Goal: Find specific page/section: Find specific page/section

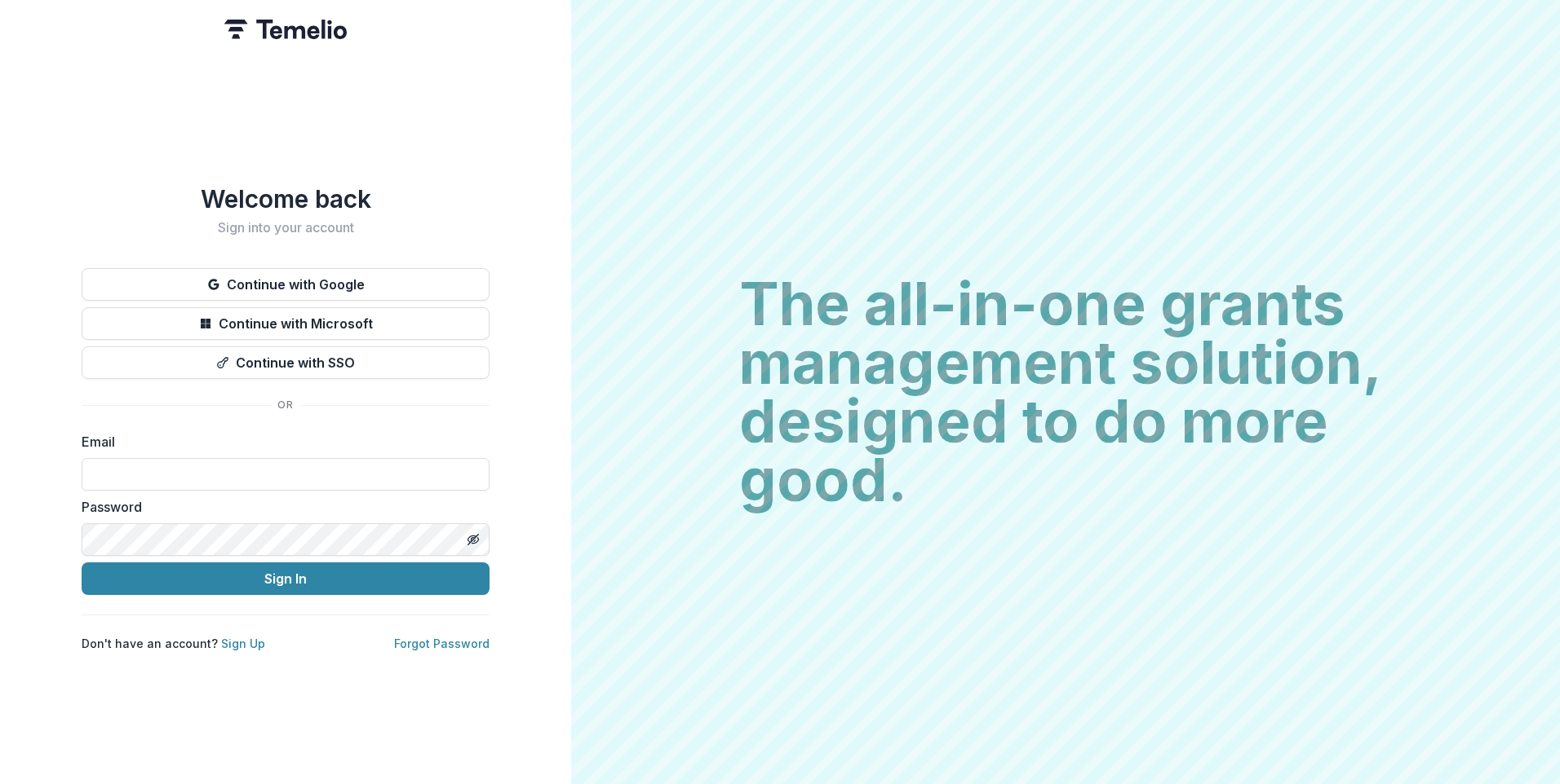
type input "**********"
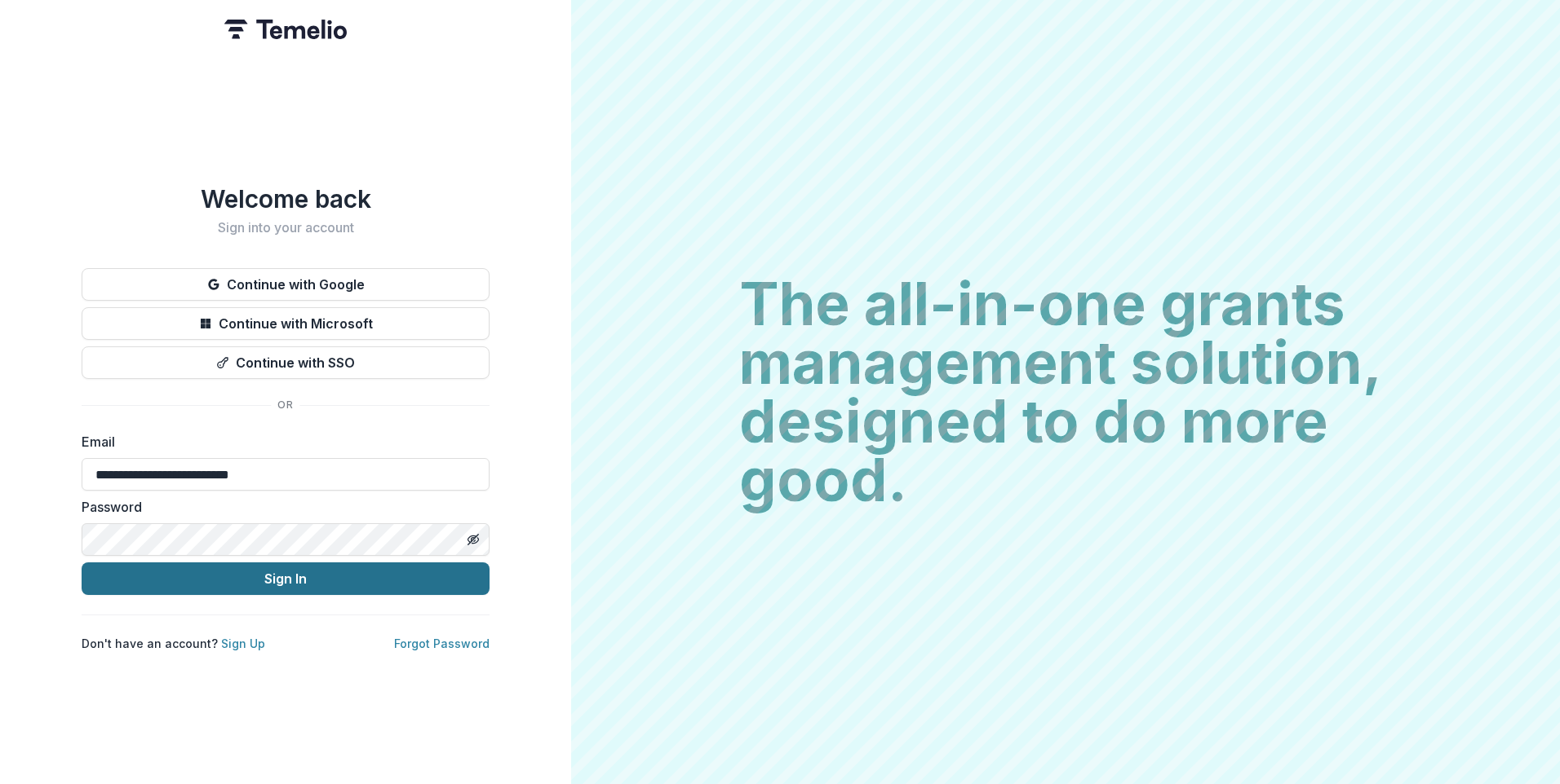
drag, startPoint x: 0, startPoint y: 0, endPoint x: 279, endPoint y: 569, distance: 633.7
click at [279, 569] on button "Sign In" at bounding box center [285, 579] width 408 height 33
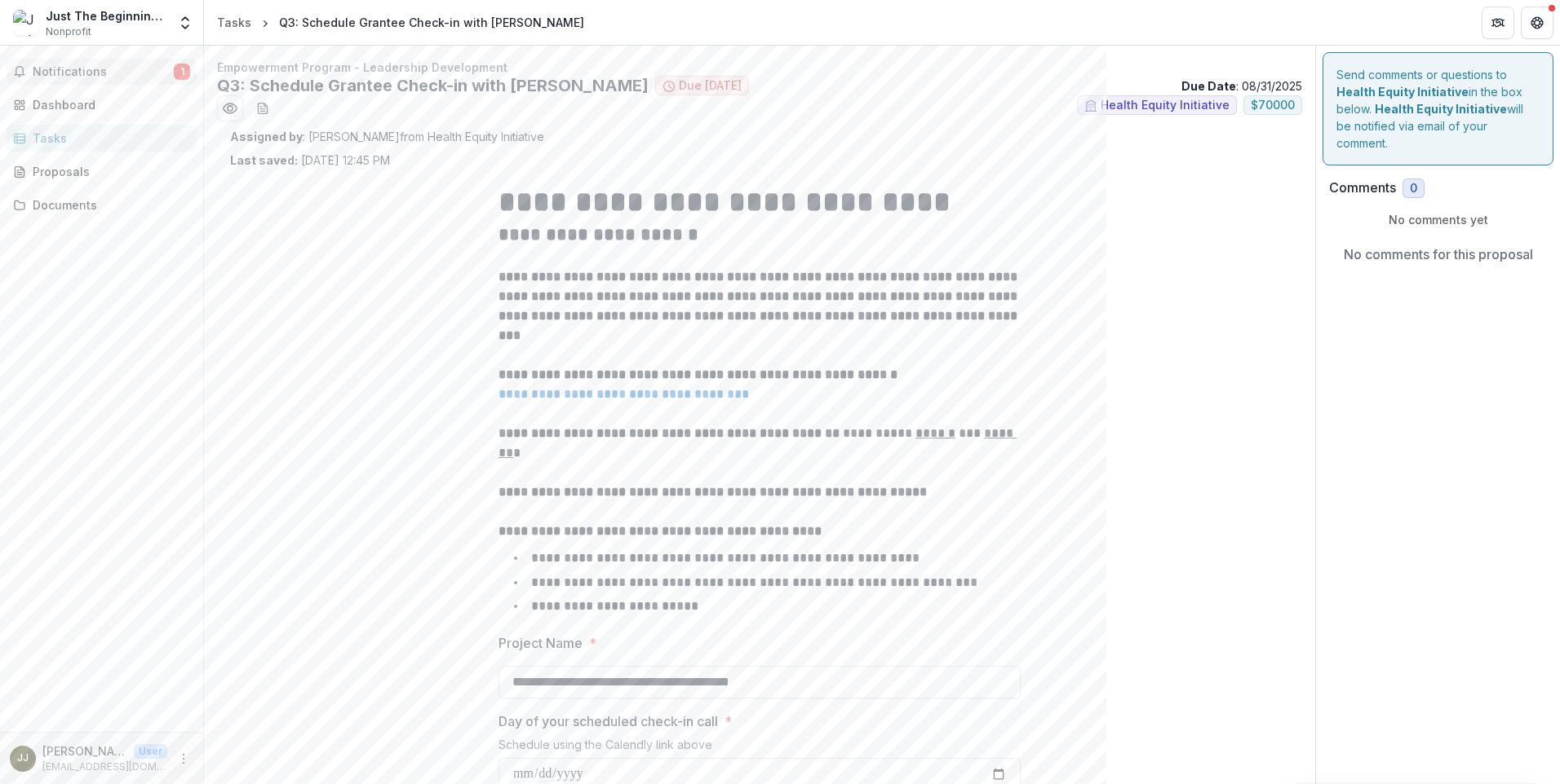
click at [89, 66] on span "Notifications" at bounding box center [103, 73] width 141 height 14
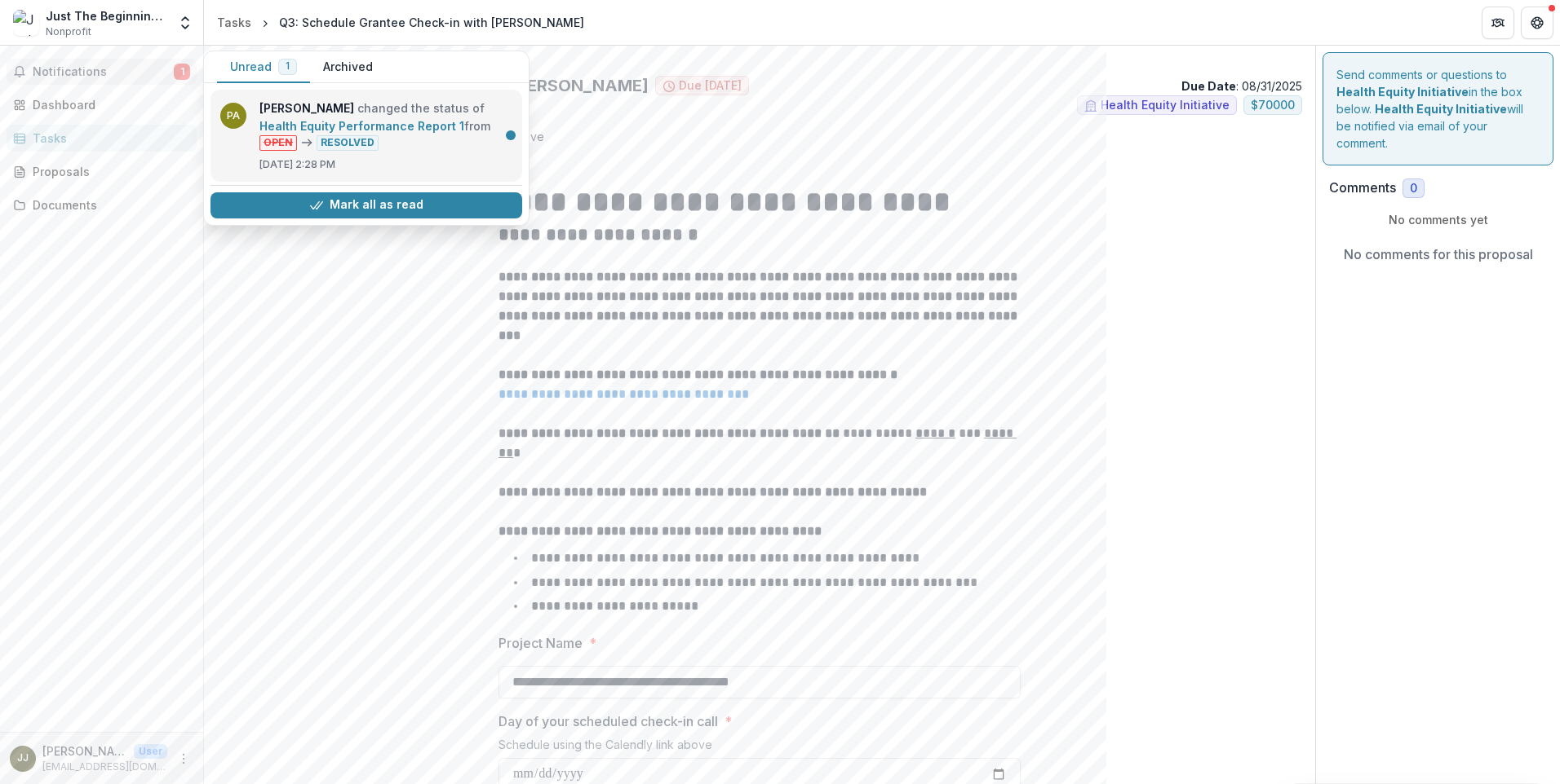
click at [280, 125] on link "Health Equity Performance Report 1" at bounding box center [361, 127] width 205 height 14
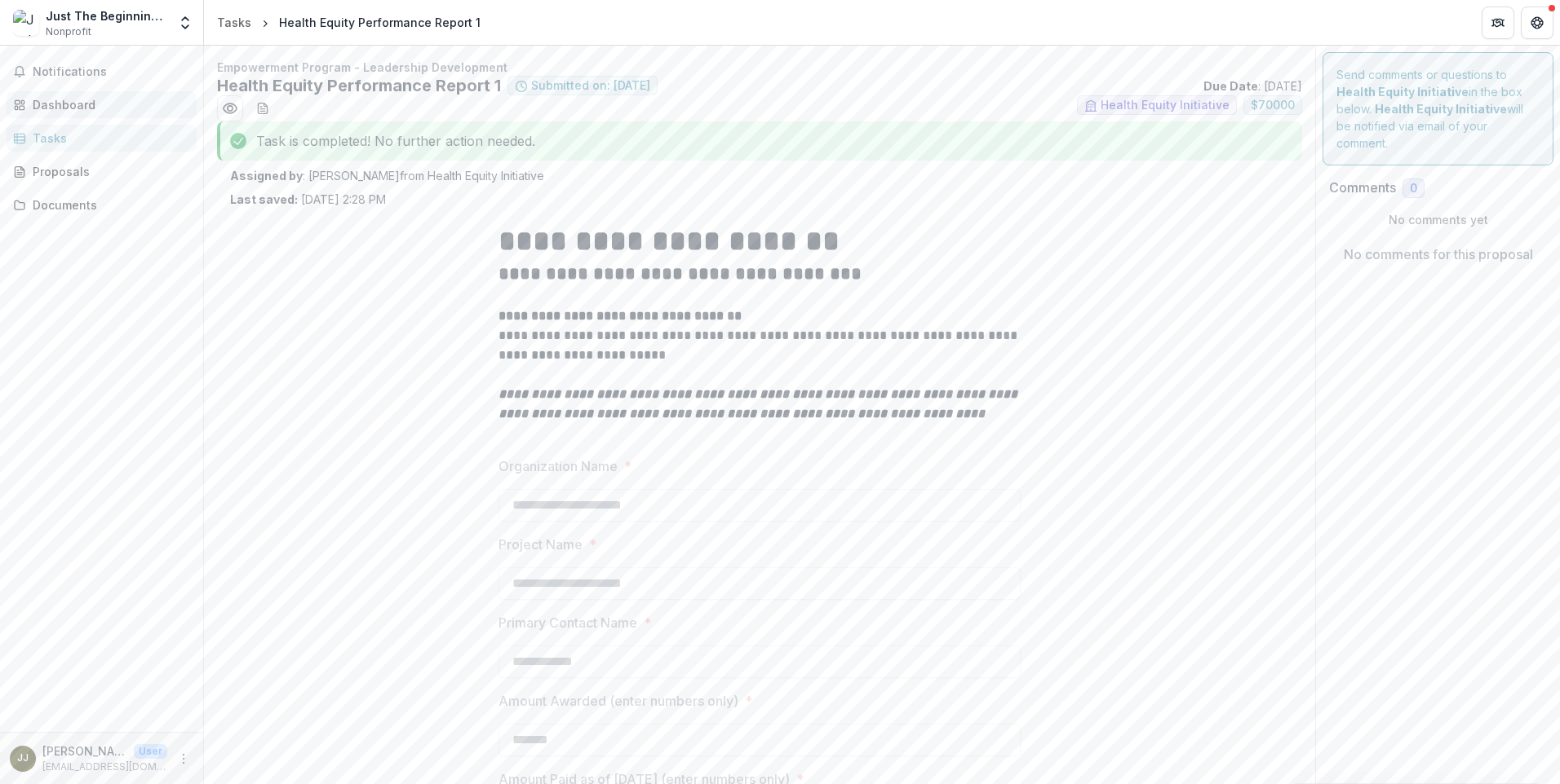
click at [66, 102] on div "Dashboard" at bounding box center [108, 104] width 151 height 17
